Goal: Task Accomplishment & Management: Complete application form

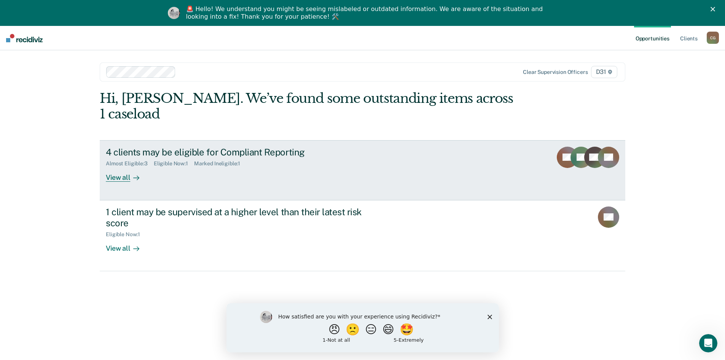
click at [113, 177] on div "View all" at bounding box center [127, 174] width 43 height 15
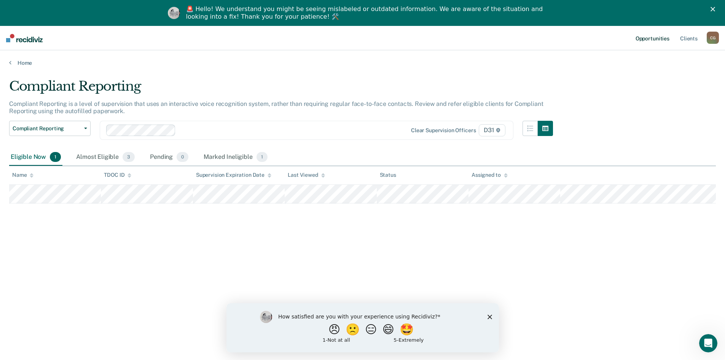
click at [644, 35] on link "Opportunities" at bounding box center [652, 38] width 37 height 24
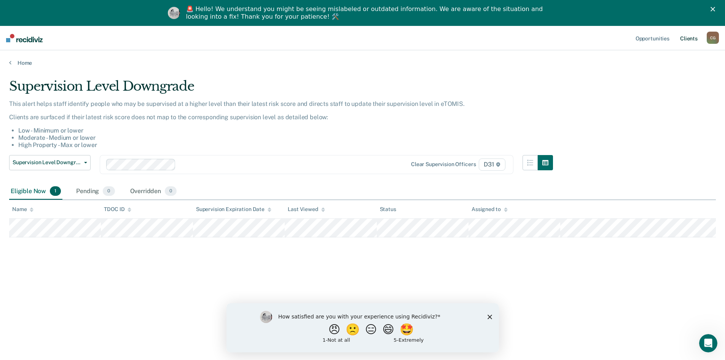
click at [687, 40] on link "Client s" at bounding box center [689, 38] width 21 height 24
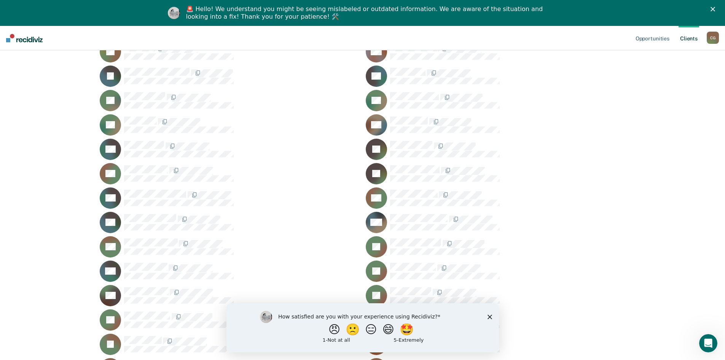
scroll to position [533, 0]
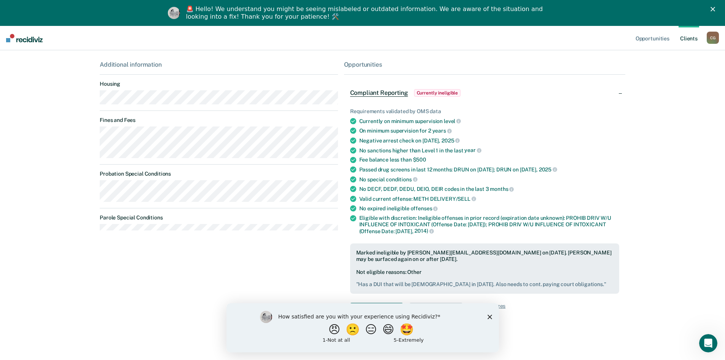
scroll to position [117, 0]
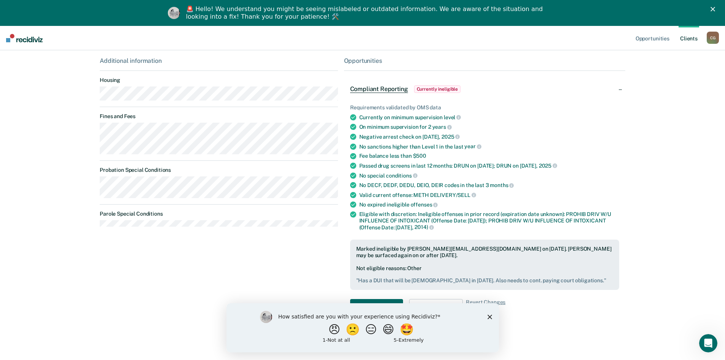
click at [486, 316] on div "How satisfied are you with your experience using Recidiviz? 😠 🙁 😑 😄 🤩 1 - Not a…" at bounding box center [362, 327] width 272 height 49
click at [487, 316] on icon "Close survey" at bounding box center [489, 316] width 5 height 5
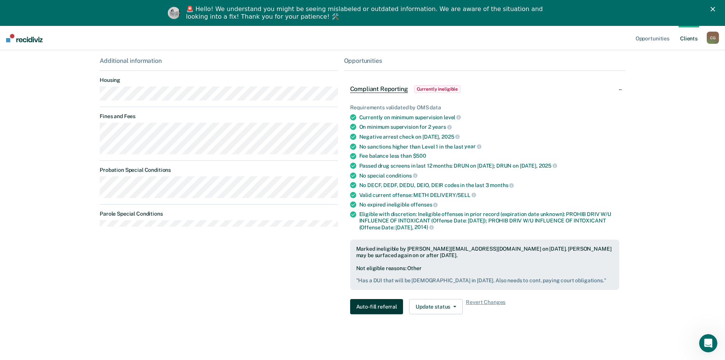
click at [387, 304] on button "Auto-fill referral" at bounding box center [376, 306] width 53 height 15
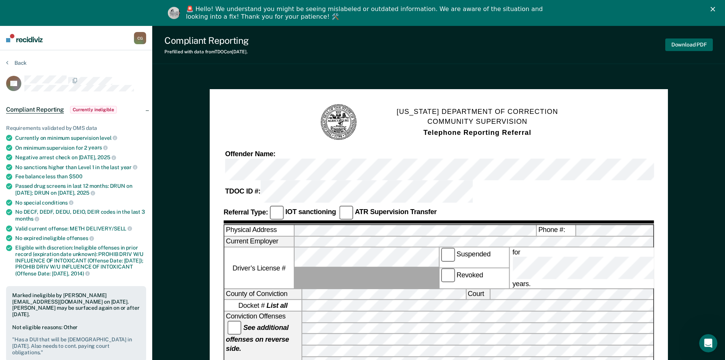
click at [700, 44] on button "Download PDF" at bounding box center [689, 44] width 48 height 13
